Goal: Communication & Community: Answer question/provide support

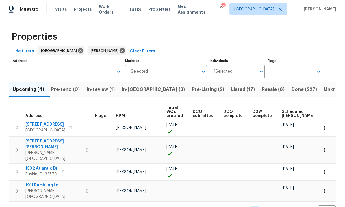
click at [192, 92] on span "Pre-Listing (2)" at bounding box center [208, 89] width 32 height 8
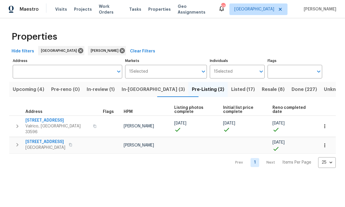
click at [34, 139] on span "[STREET_ADDRESS]" at bounding box center [45, 142] width 40 height 6
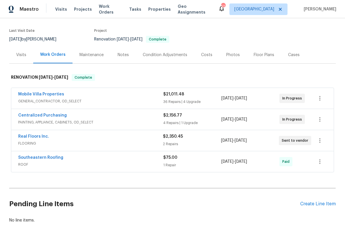
scroll to position [45, 0]
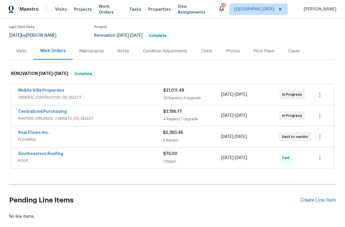
click at [33, 153] on link "Southeastern Roofing" at bounding box center [40, 154] width 45 height 4
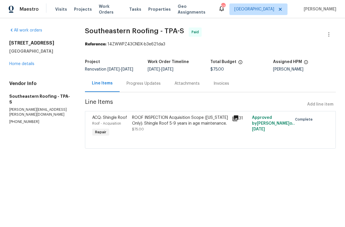
click at [135, 88] on div "Progress Updates" at bounding box center [144, 83] width 48 height 17
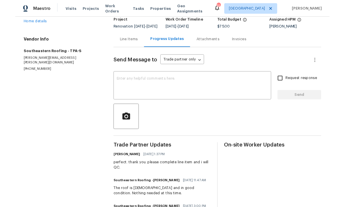
scroll to position [40, 0]
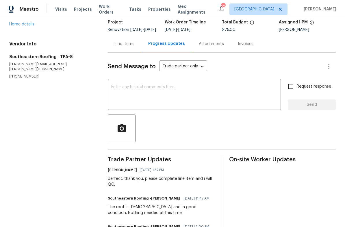
click at [238, 99] on textarea at bounding box center [194, 95] width 166 height 20
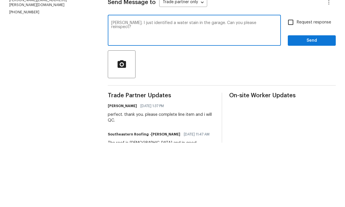
click at [163, 85] on textarea "Gloria. I just identified a water stain in the garage. Can you please reinspect?" at bounding box center [194, 95] width 166 height 20
type textarea "Gloria. I just identified a new water stain in the garage. Can you please reins…"
click at [289, 80] on input "Request response" at bounding box center [291, 86] width 12 height 12
checkbox input "true"
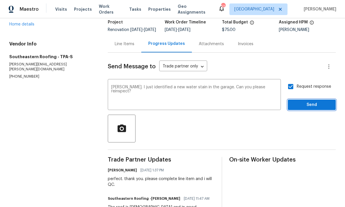
click at [319, 101] on span "Send" at bounding box center [312, 104] width 39 height 7
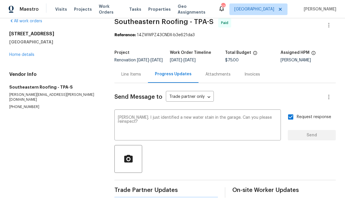
scroll to position [0, 0]
